Goal: Find contact information: Find contact information

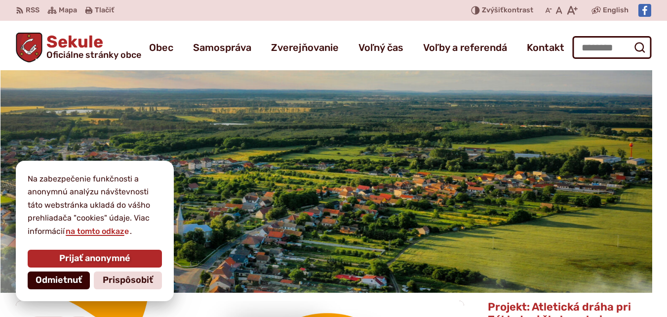
click at [37, 279] on span "Odmietnuť" at bounding box center [59, 280] width 46 height 11
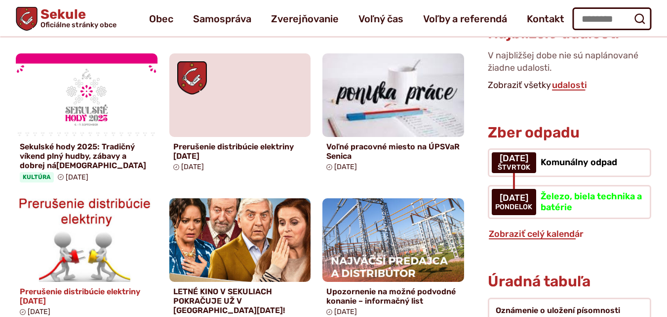
scroll to position [612, 0]
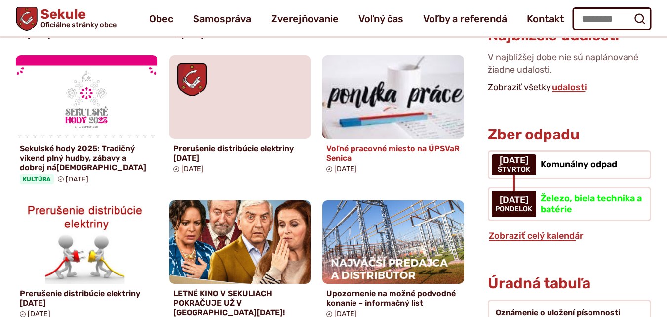
click at [375, 97] on img at bounding box center [393, 97] width 163 height 96
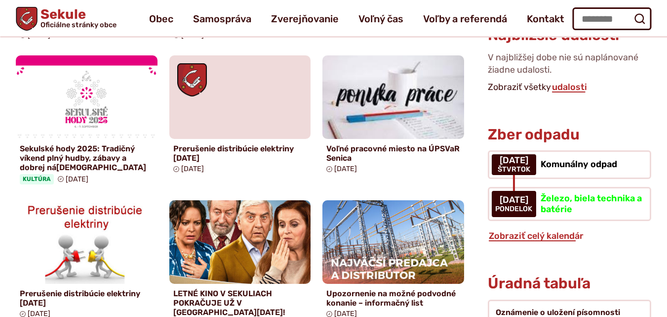
drag, startPoint x: 375, startPoint y: 97, endPoint x: 165, endPoint y: 46, distance: 215.5
click at [165, 46] on div "Prerušenie distribúcie elektriny – 06.10.2025 11. sep 2025 Pripomienkovanie ces…" at bounding box center [240, 126] width 448 height 411
click at [540, 17] on span "Kontakt" at bounding box center [546, 19] width 38 height 28
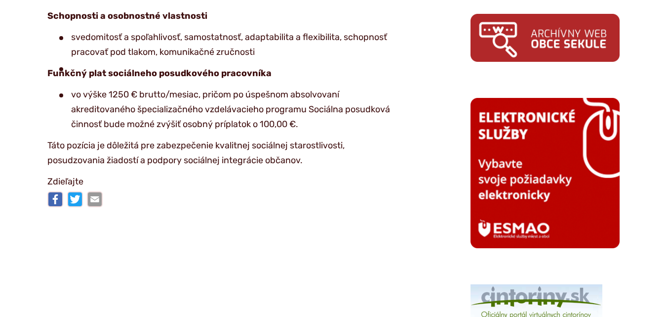
scroll to position [612, 0]
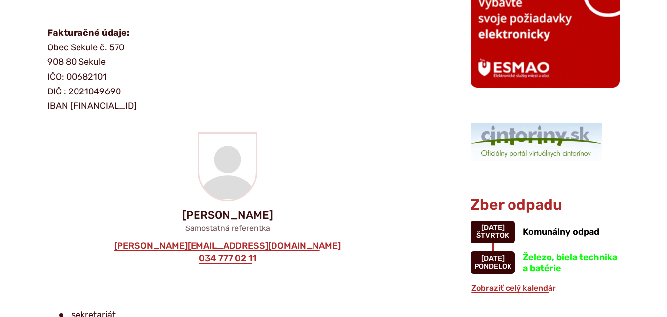
scroll to position [731, 0]
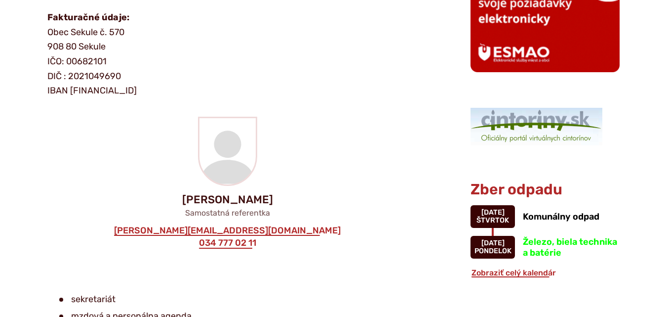
scroll to position [711, 0]
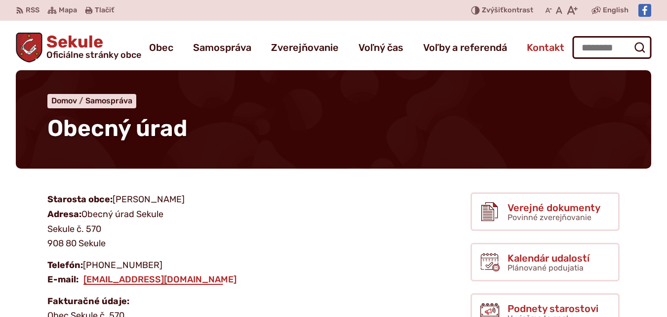
click at [542, 47] on span "Kontakt" at bounding box center [546, 48] width 38 height 28
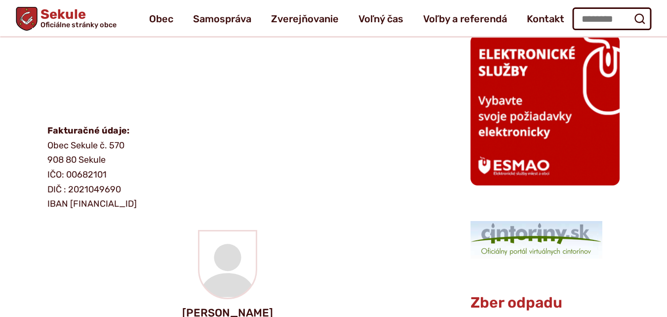
scroll to position [612, 0]
